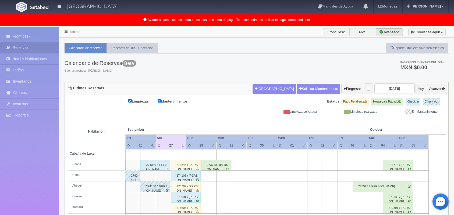
scroll to position [74, 0]
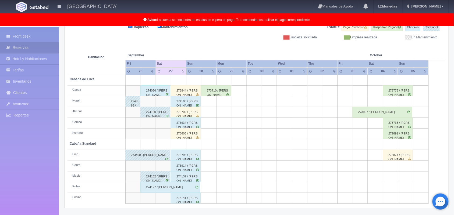
click at [187, 93] on div "273844 / Marisol Flores Hidalgo" at bounding box center [186, 90] width 30 height 11
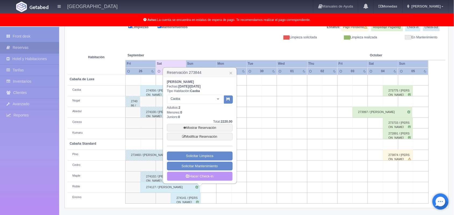
click at [211, 176] on link "Hacer Check-in" at bounding box center [200, 176] width 66 height 9
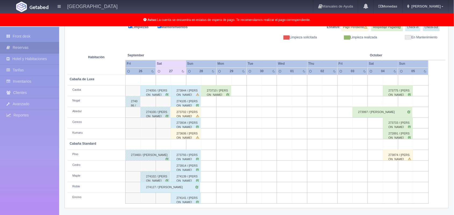
scroll to position [74, 0]
click at [189, 114] on div "273702 / [PERSON_NAME]" at bounding box center [186, 112] width 30 height 11
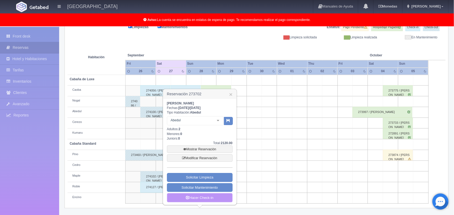
click at [207, 198] on link "Hacer Check-in" at bounding box center [200, 198] width 66 height 9
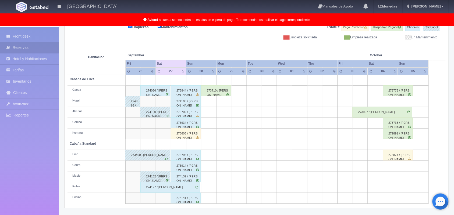
scroll to position [75, 0]
click at [180, 129] on div "273606 / paola rojas" at bounding box center [186, 133] width 30 height 11
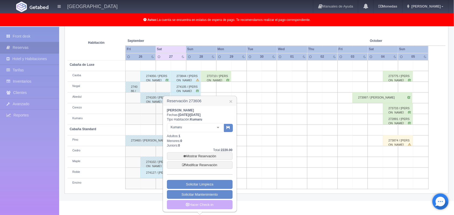
scroll to position [89, 0]
click at [202, 210] on link "Hacer Check-in" at bounding box center [200, 205] width 66 height 9
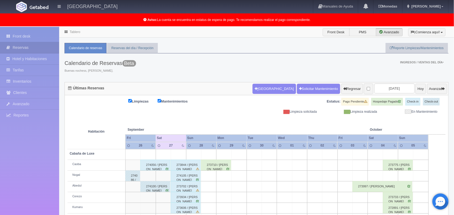
scroll to position [74, 0]
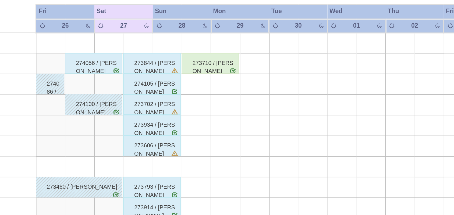
click at [222, 120] on td at bounding box center [223, 123] width 15 height 11
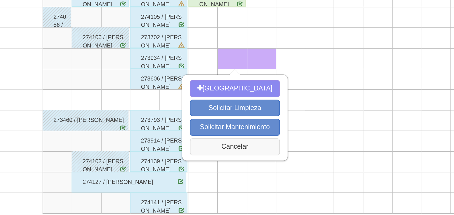
click at [224, 168] on button "Cancelar" at bounding box center [225, 169] width 47 height 9
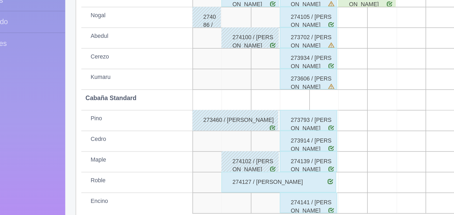
scroll to position [75, 0]
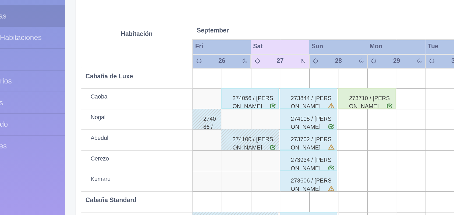
click at [188, 124] on div "273934 / [PERSON_NAME]" at bounding box center [186, 122] width 30 height 11
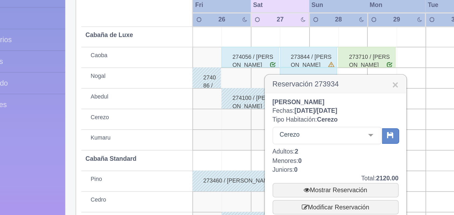
drag, startPoint x: 217, startPoint y: 115, endPoint x: 166, endPoint y: 112, distance: 51.5
click at [166, 112] on div "Diana Karyme Morales Gonzales Fechas: 2025-09-27 / 2025-09-28 Tipo Habitación: …" at bounding box center [199, 162] width 73 height 106
copy b "[PERSON_NAME]"
drag, startPoint x: 201, startPoint y: 104, endPoint x: 189, endPoint y: 102, distance: 12.2
click at [189, 102] on h3 "Reservación 273934 ×" at bounding box center [199, 104] width 73 height 9
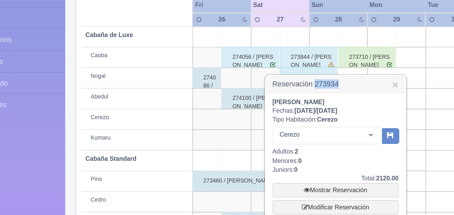
copy h3 "273934"
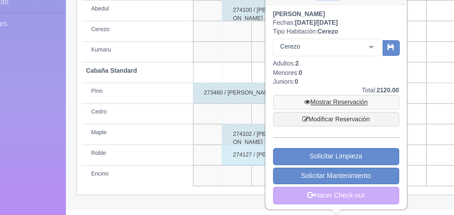
click at [195, 157] on link "Mostrar Reservación" at bounding box center [200, 157] width 66 height 8
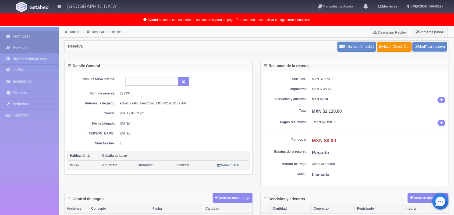
click at [18, 41] on link "Front desk" at bounding box center [29, 36] width 59 height 11
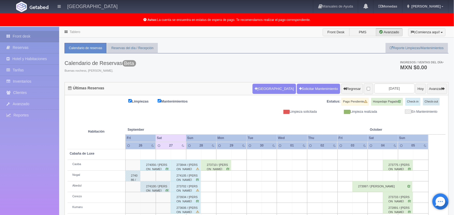
scroll to position [75, 0]
